Goal: Information Seeking & Learning: Learn about a topic

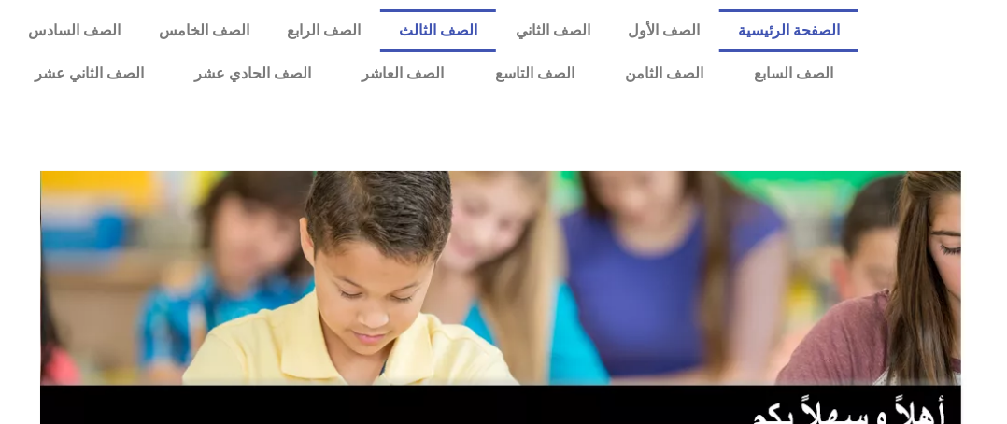
click at [487, 23] on link "الصف الثالث" at bounding box center [438, 30] width 117 height 43
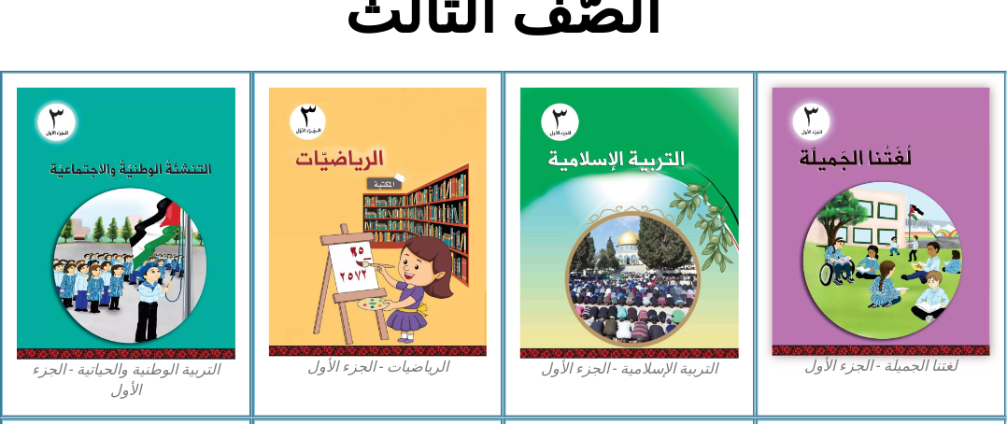
scroll to position [467, 0]
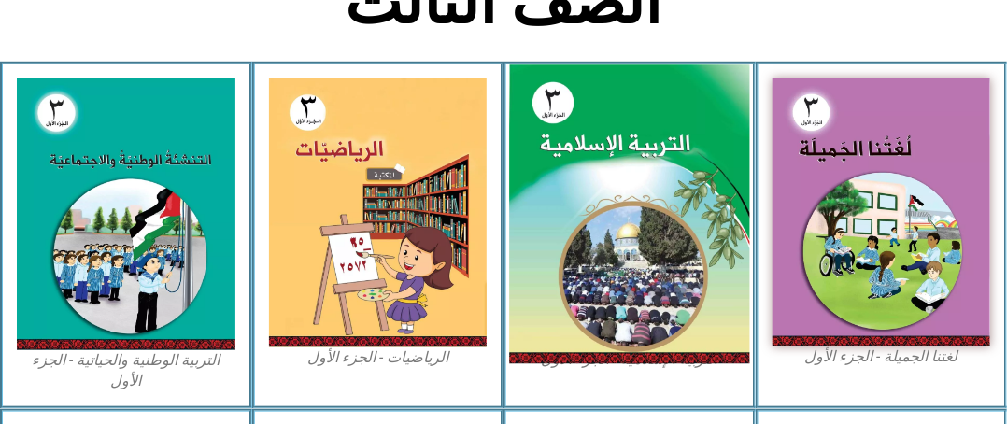
click at [632, 122] on img at bounding box center [629, 213] width 240 height 299
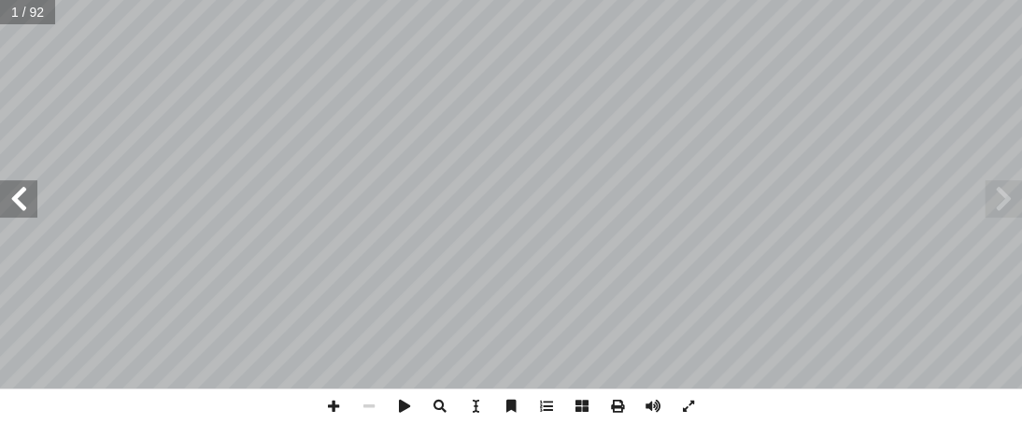
click at [22, 206] on span at bounding box center [18, 198] width 37 height 37
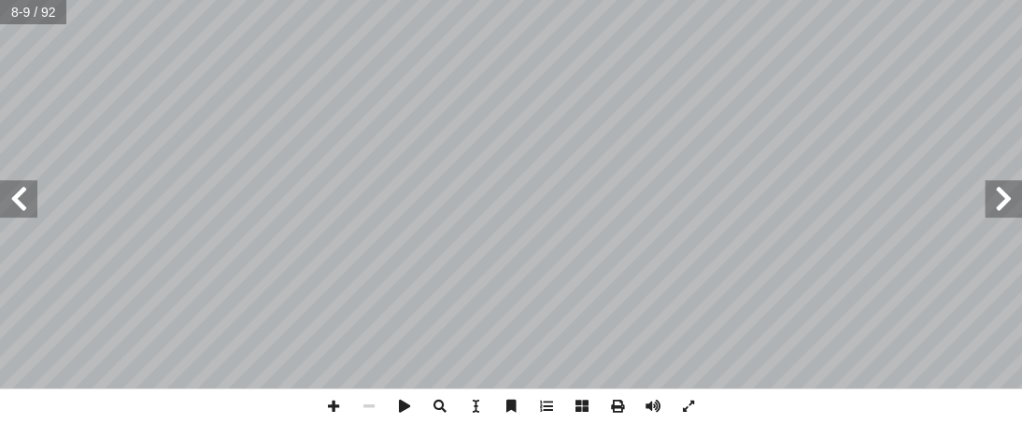
click at [22, 206] on span at bounding box center [18, 198] width 37 height 37
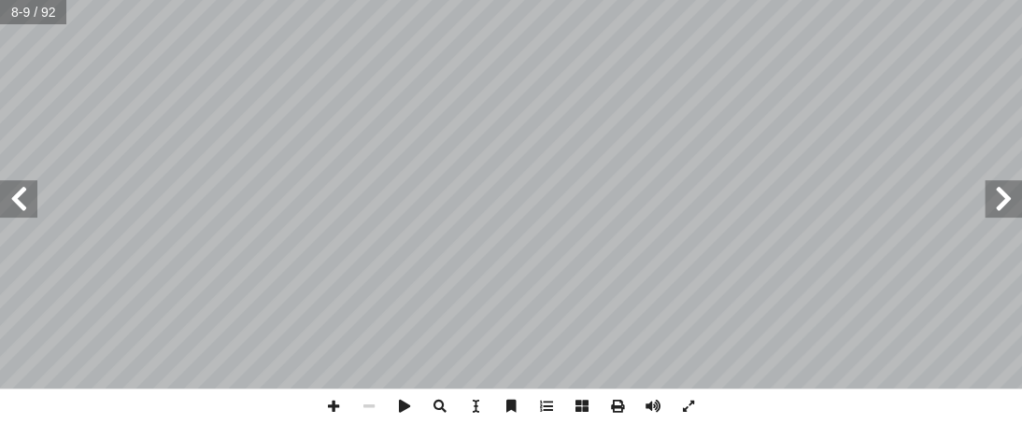
click at [22, 206] on span at bounding box center [18, 198] width 37 height 37
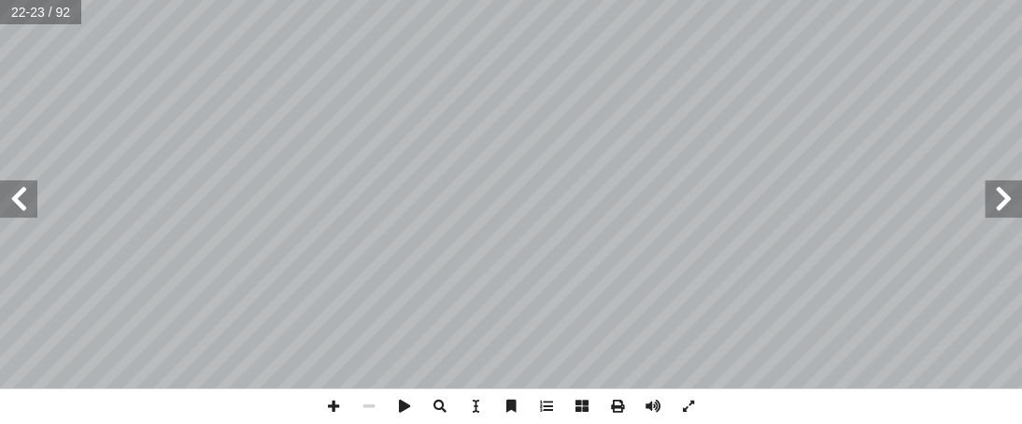
click at [22, 206] on span at bounding box center [18, 198] width 37 height 37
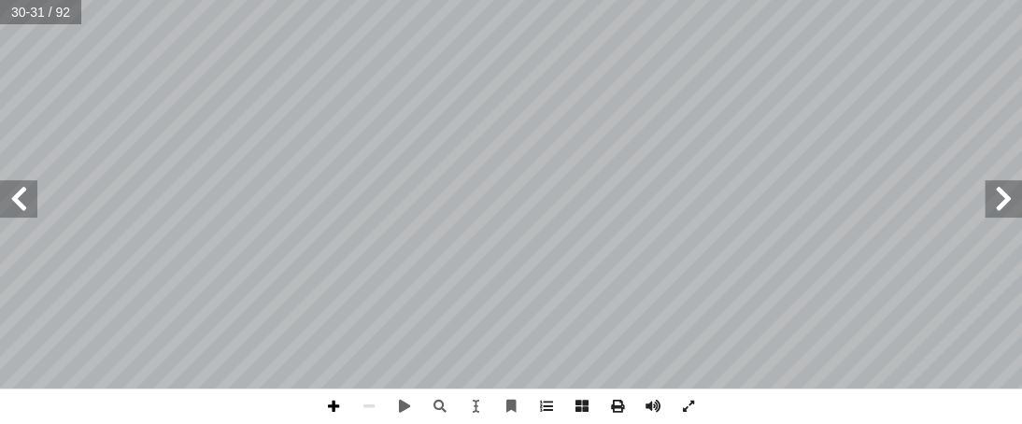
click at [335, 407] on span at bounding box center [334, 407] width 36 height 36
click at [336, 408] on span at bounding box center [334, 407] width 36 height 36
